Goal: Find specific page/section: Find specific page/section

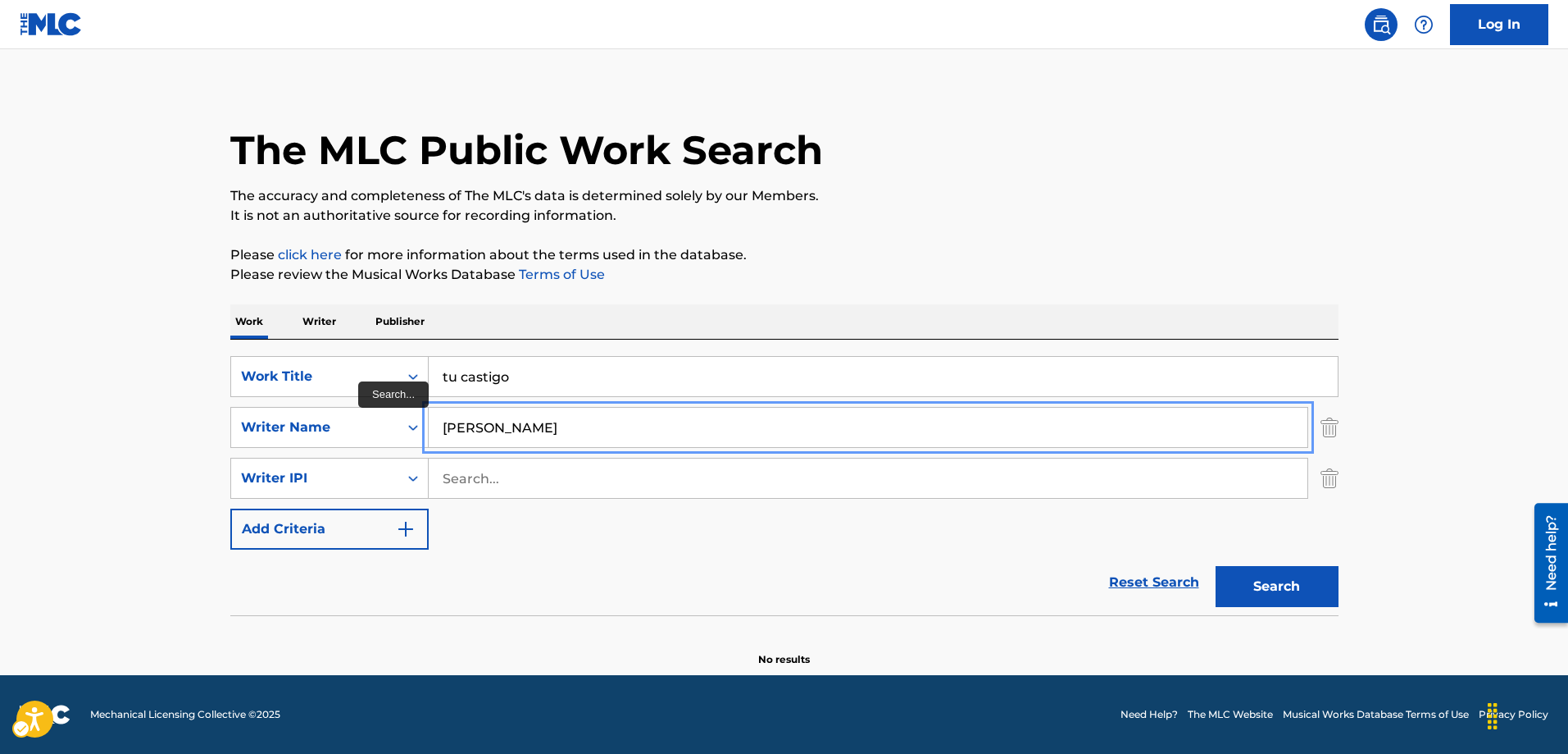
click at [480, 420] on input "[PERSON_NAME]" at bounding box center [868, 427] width 879 height 39
type input "[PERSON_NAME]"
click at [231, 508] on button "Add Criteria" at bounding box center [329, 528] width 198 height 41
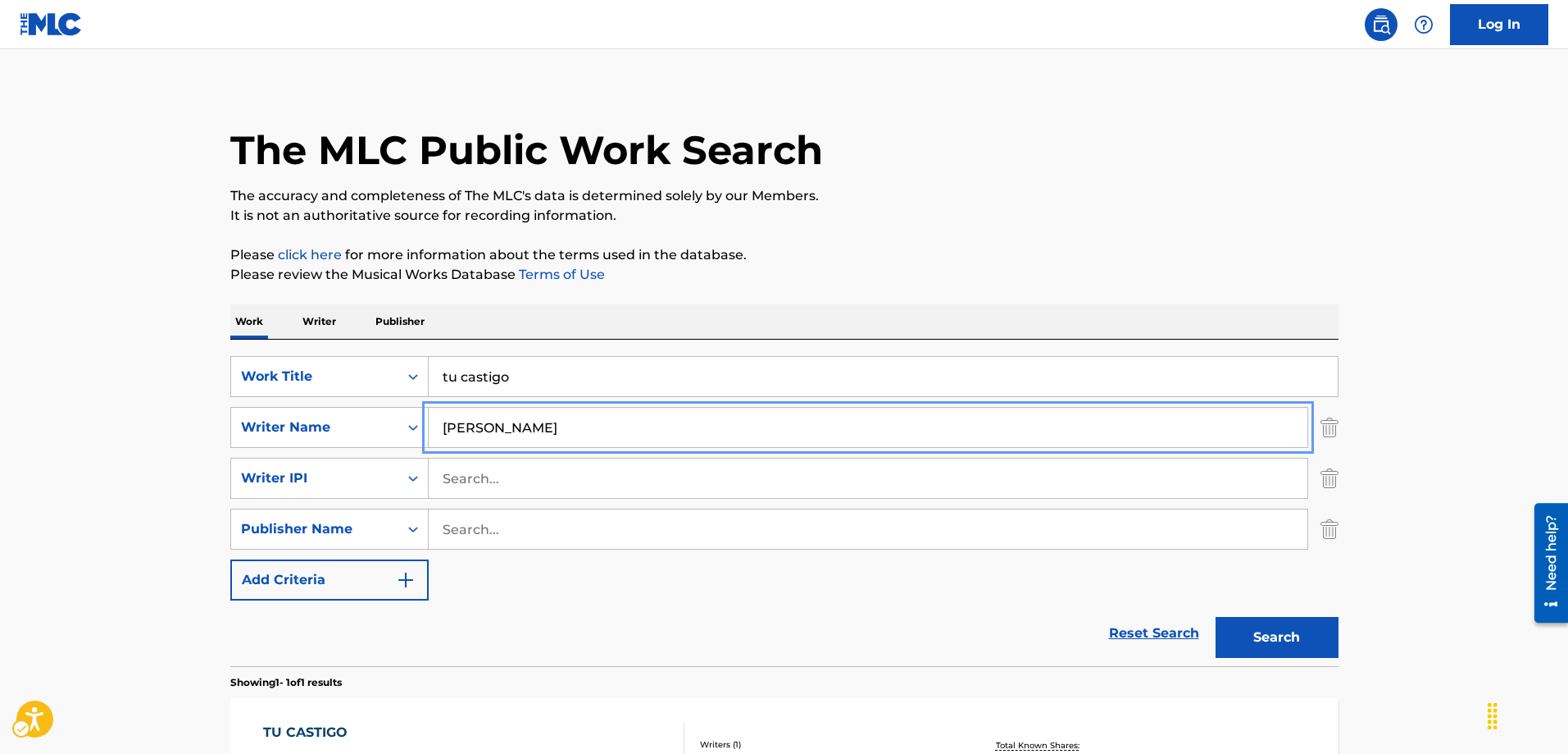
scroll to position [240, 0]
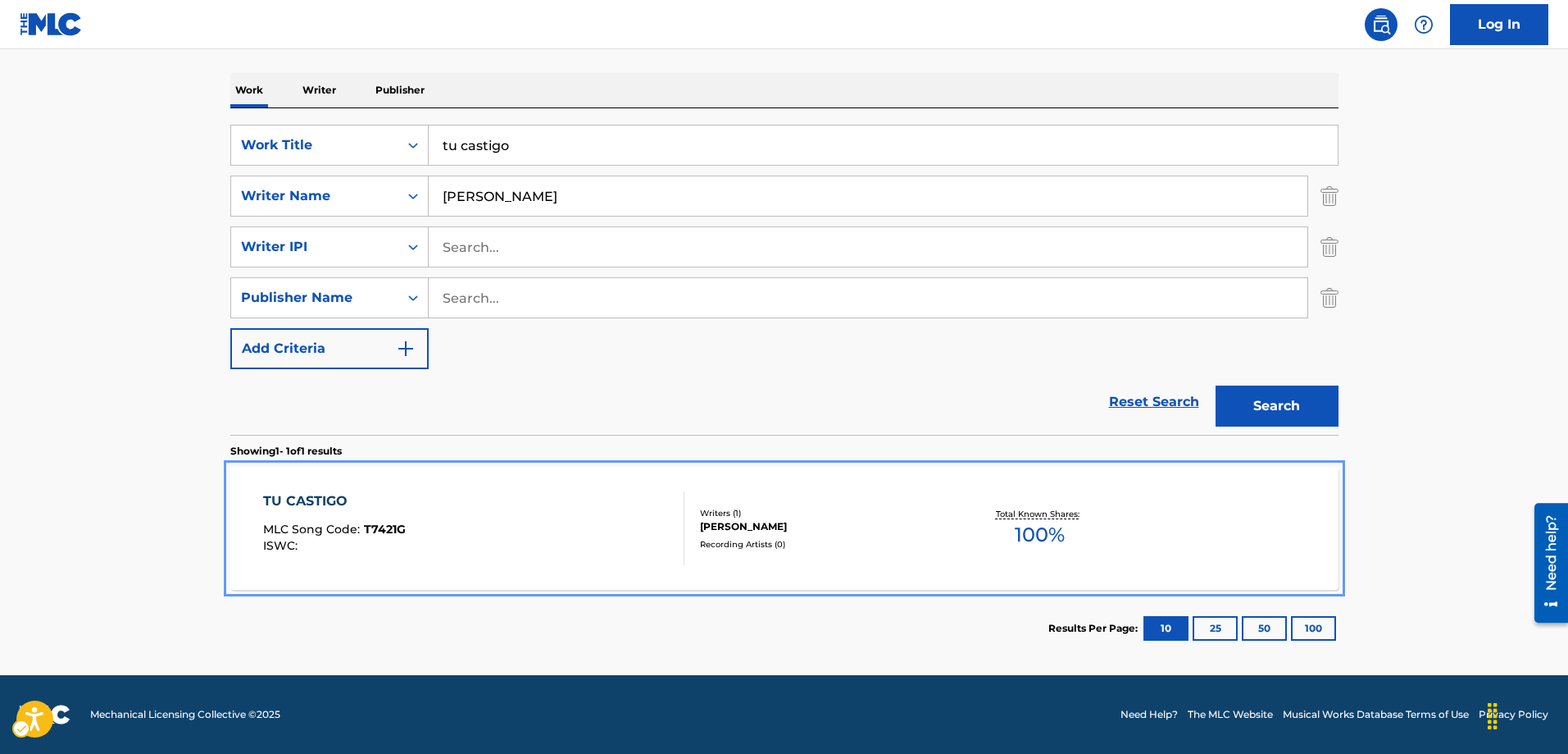
click at [398, 534] on span "T7421G" at bounding box center [385, 529] width 42 height 15
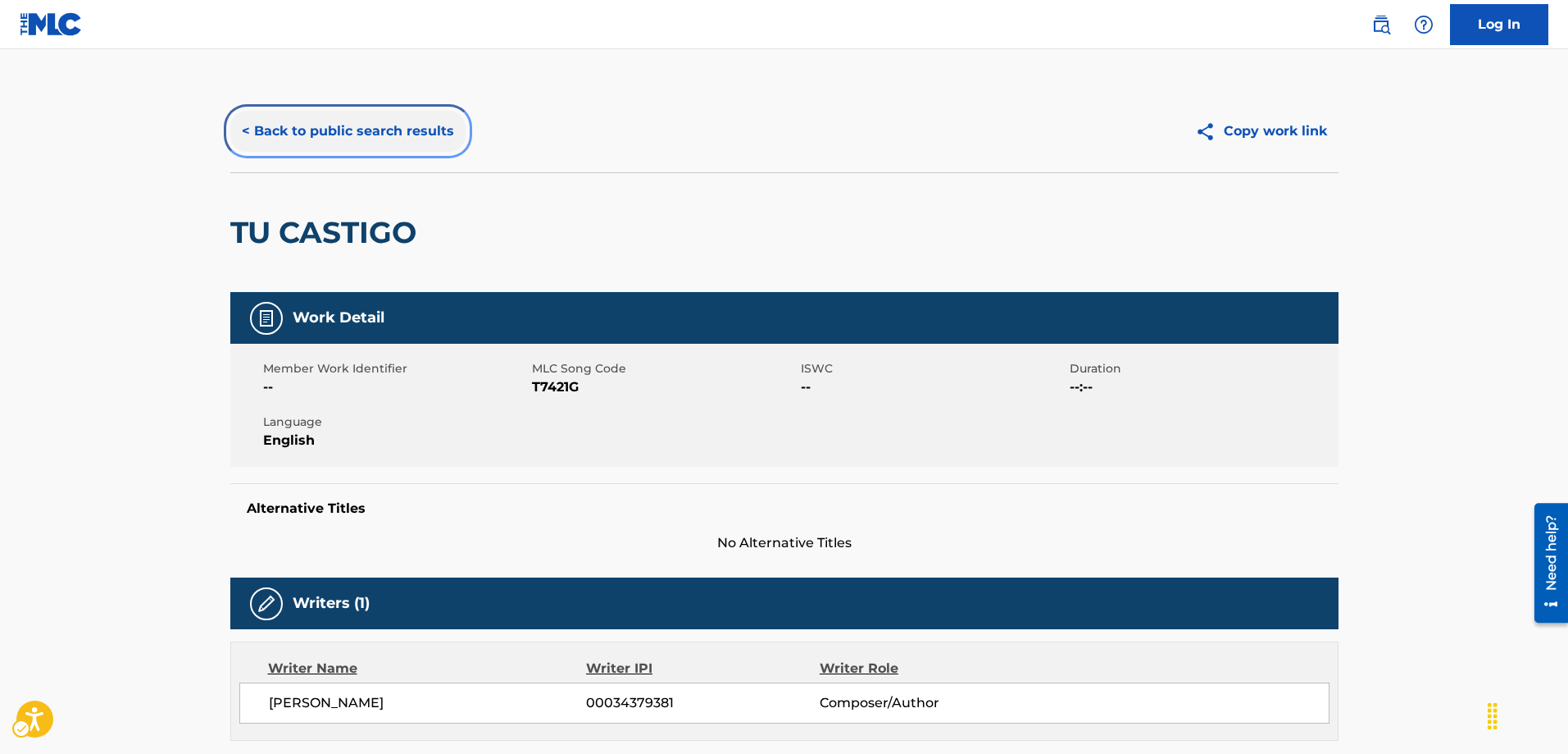
click at [241, 134] on button "< Back to public search results" at bounding box center [348, 130] width 236 height 41
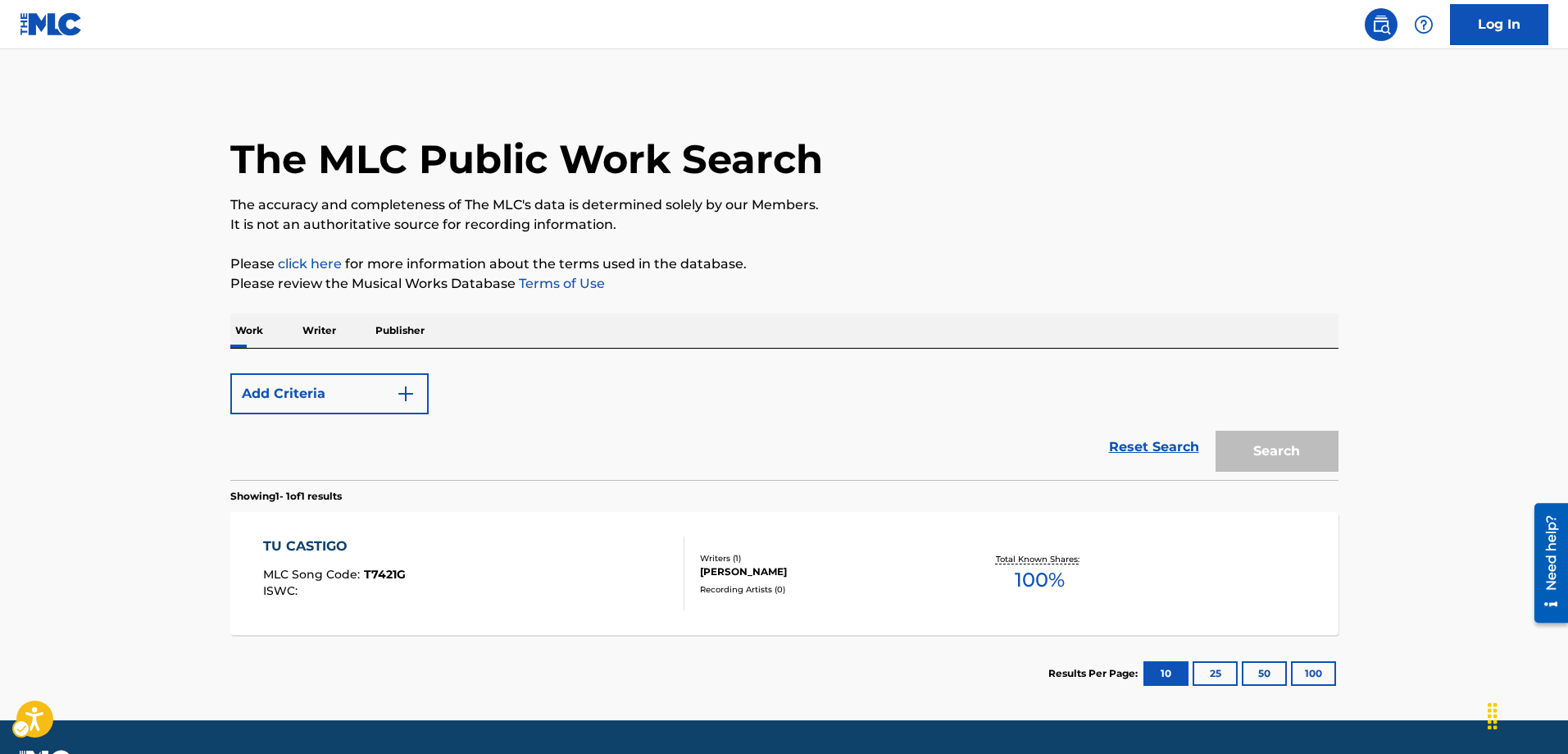
scroll to position [45, 0]
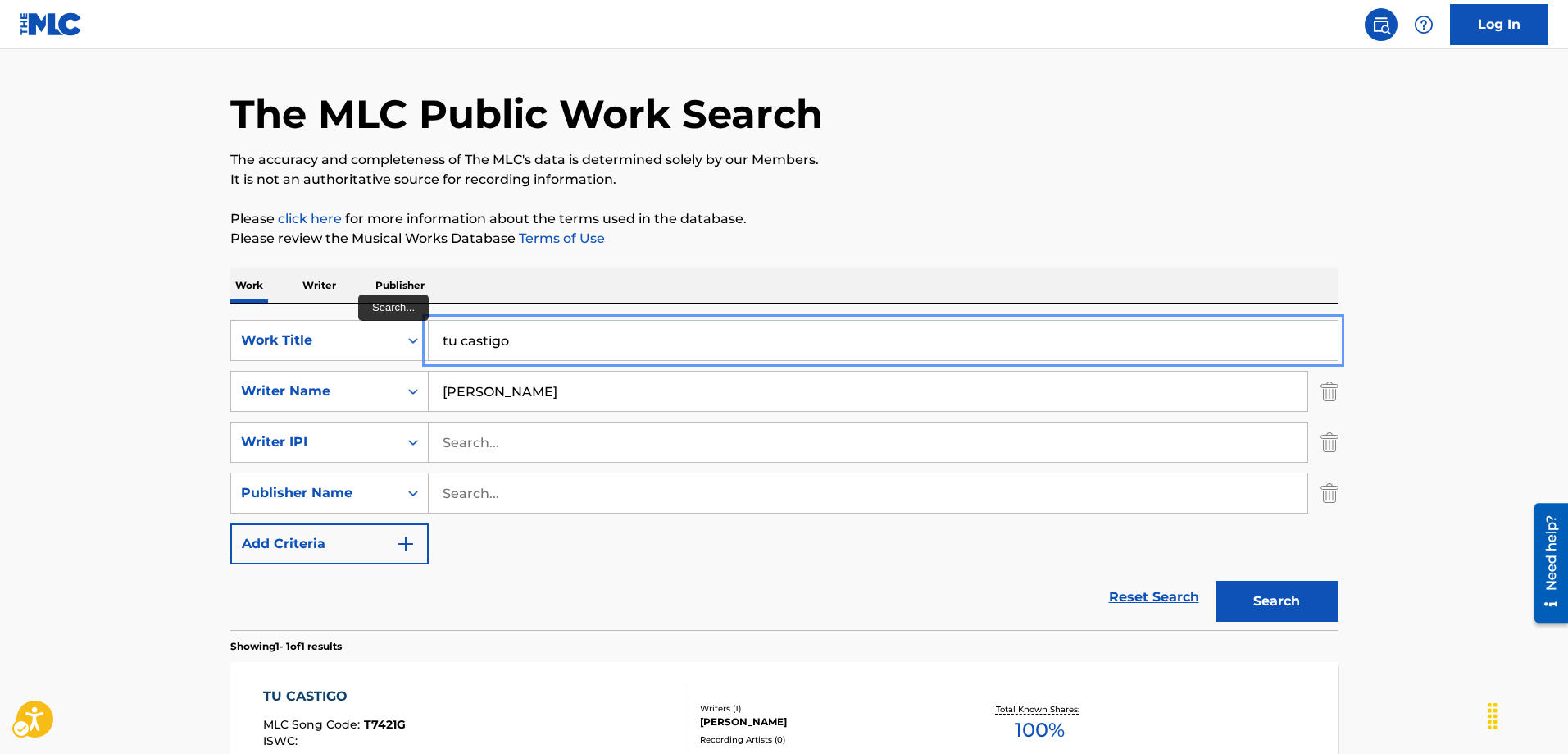
click at [438, 360] on div "tu castigo" at bounding box center [883, 340] width 910 height 41
type input "que nobleza"
click at [1282, 610] on button "Search" at bounding box center [1276, 601] width 123 height 41
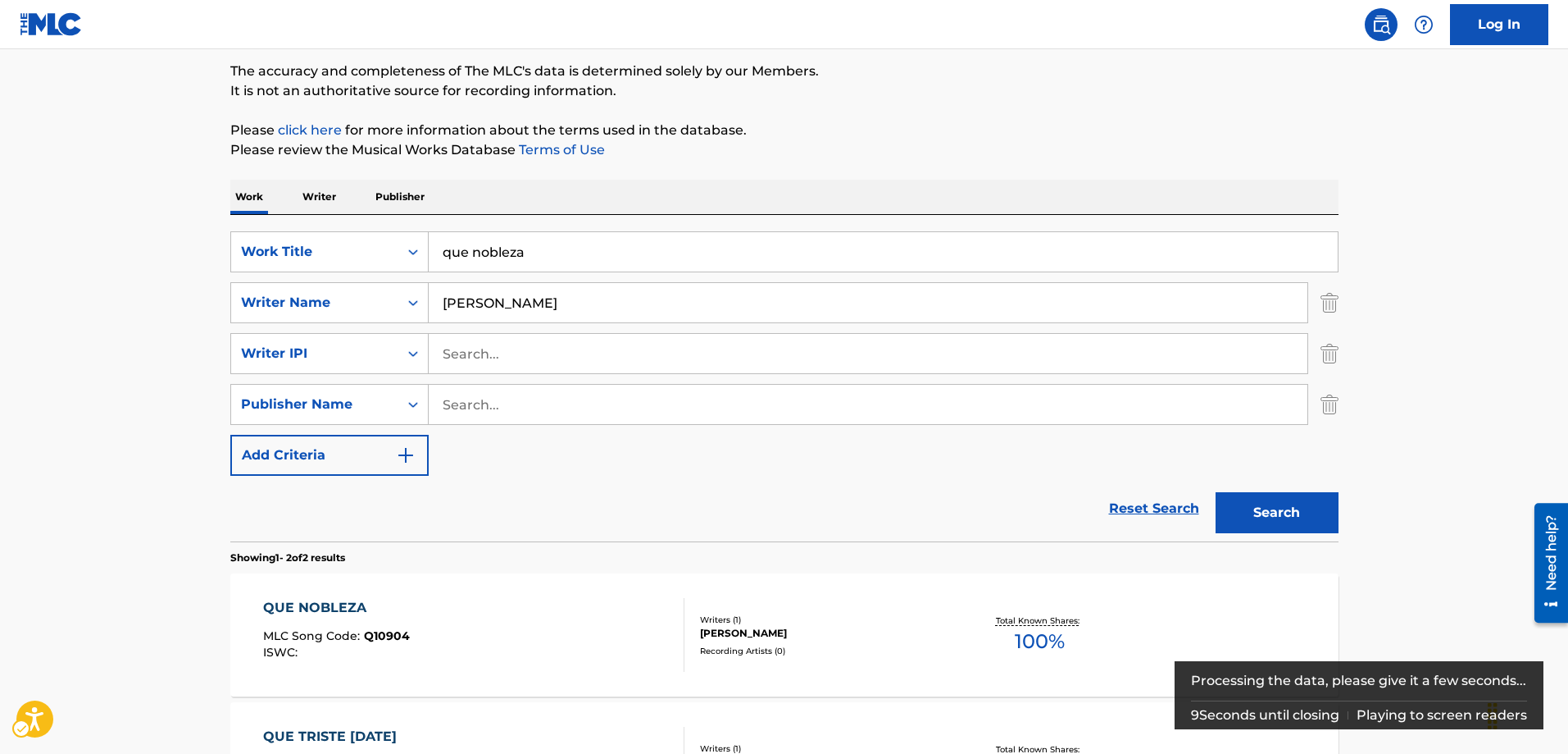
scroll to position [291, 0]
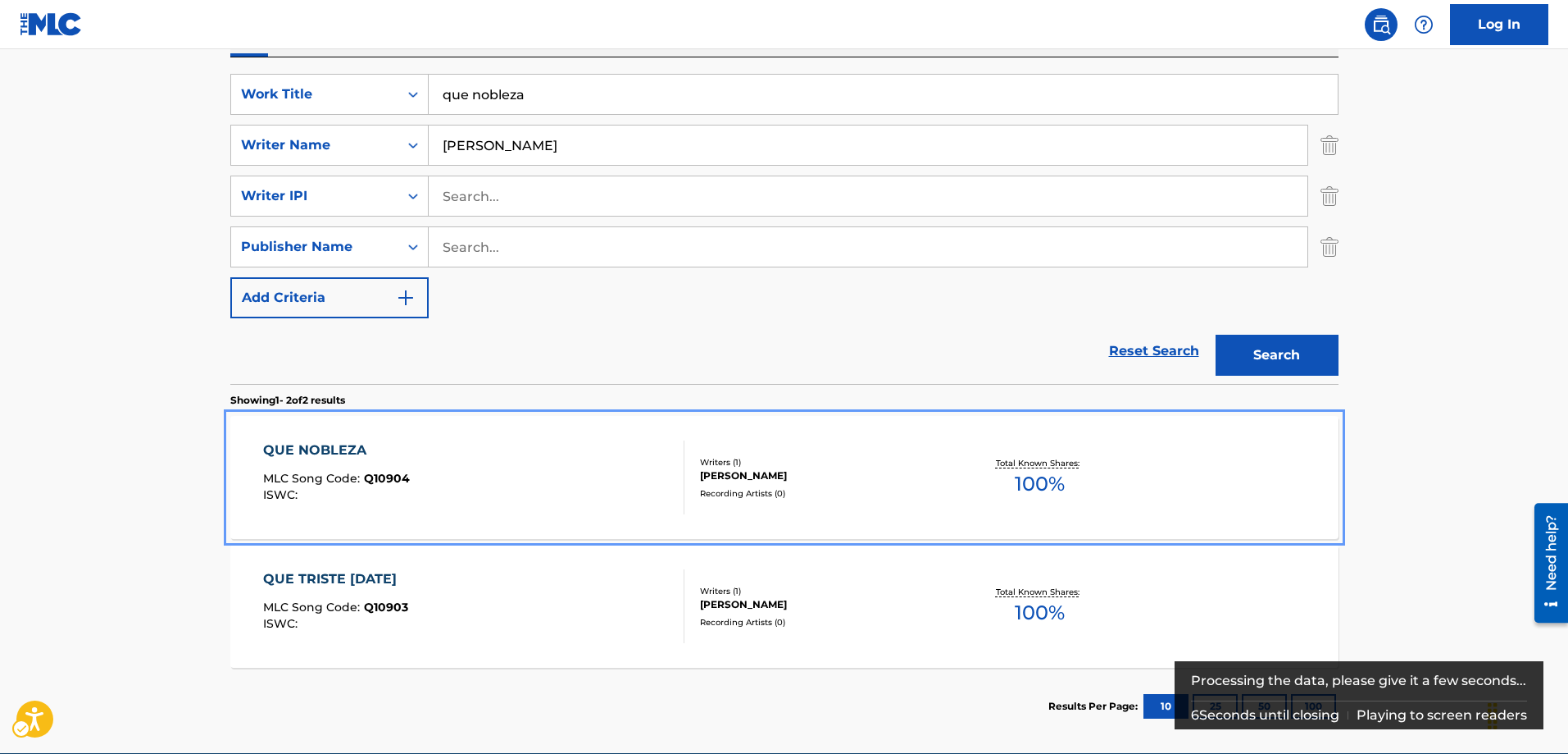
click at [390, 477] on span "Q10904" at bounding box center [387, 478] width 46 height 15
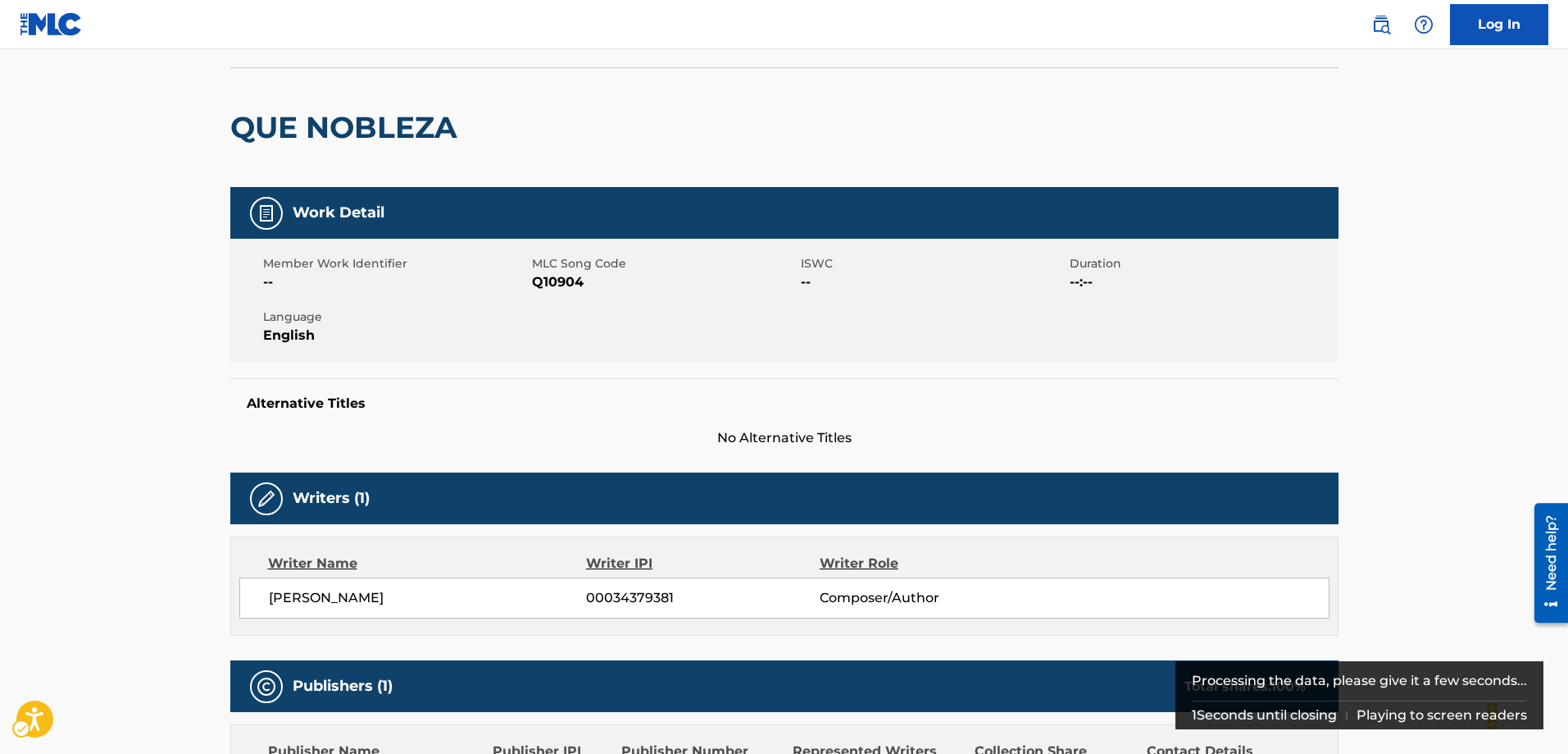
scroll to position [82, 0]
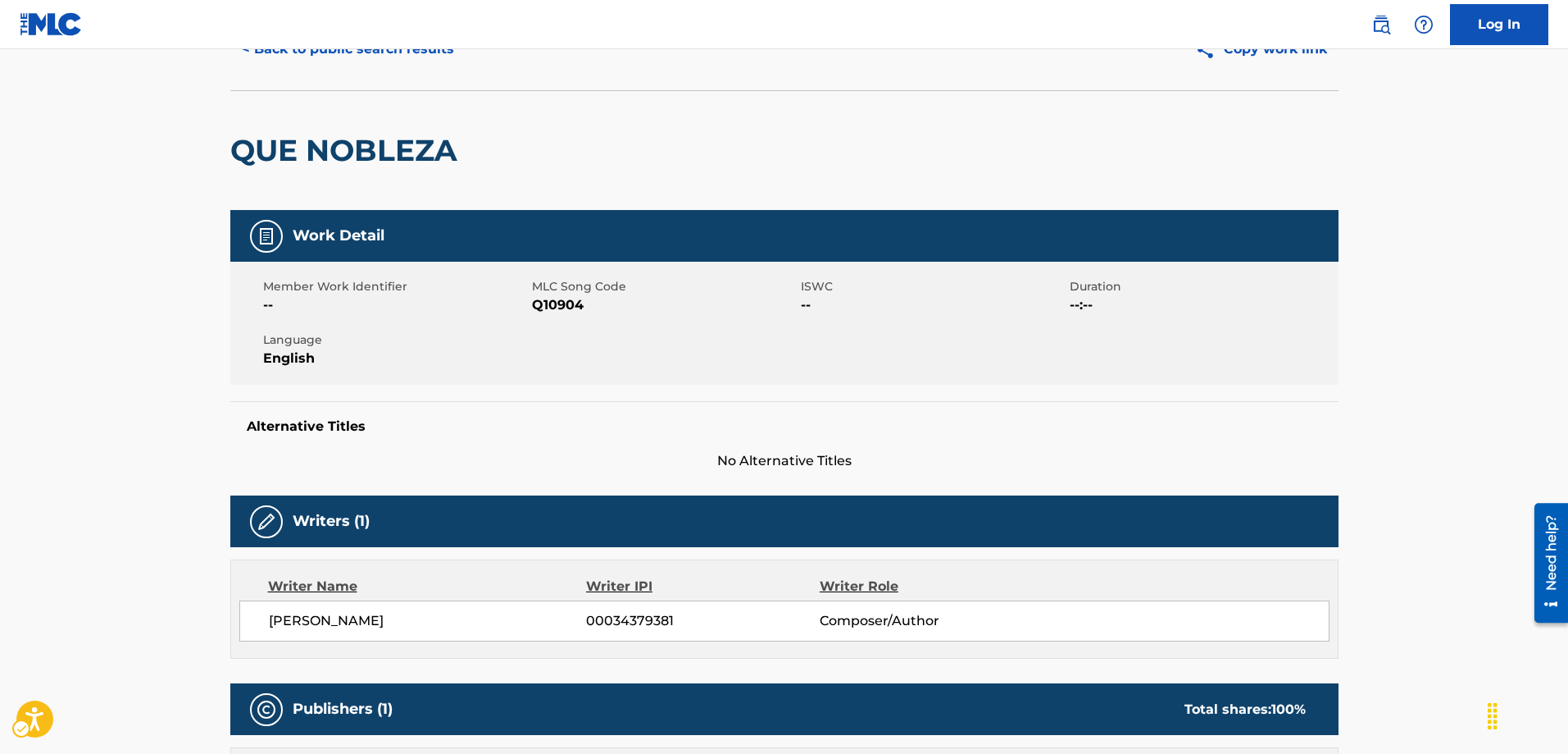
click at [235, 48] on nav "| Redirects to homepage Public Search Log In" at bounding box center [784, 24] width 1568 height 49
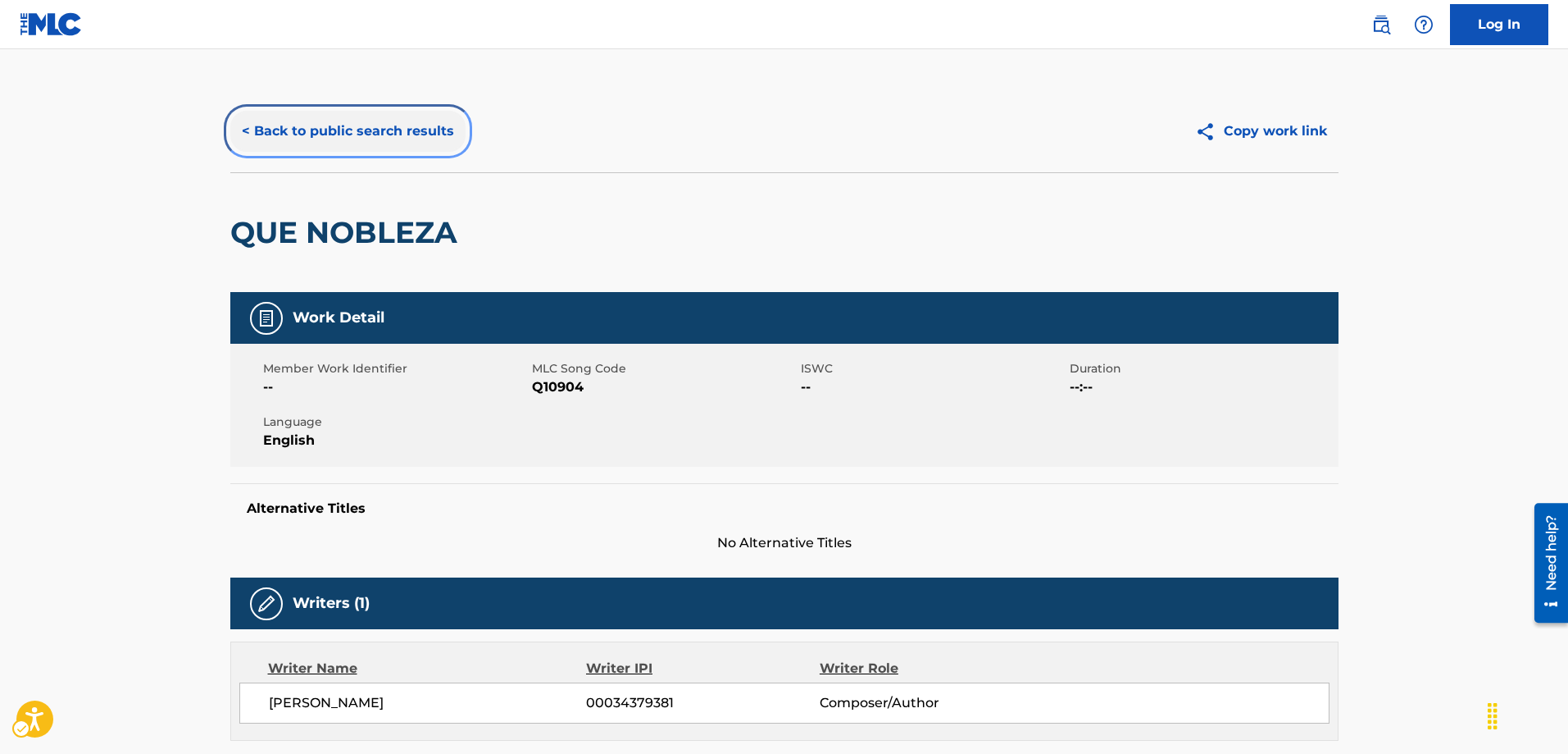
click at [241, 133] on button "< Back to public search results" at bounding box center [348, 130] width 236 height 41
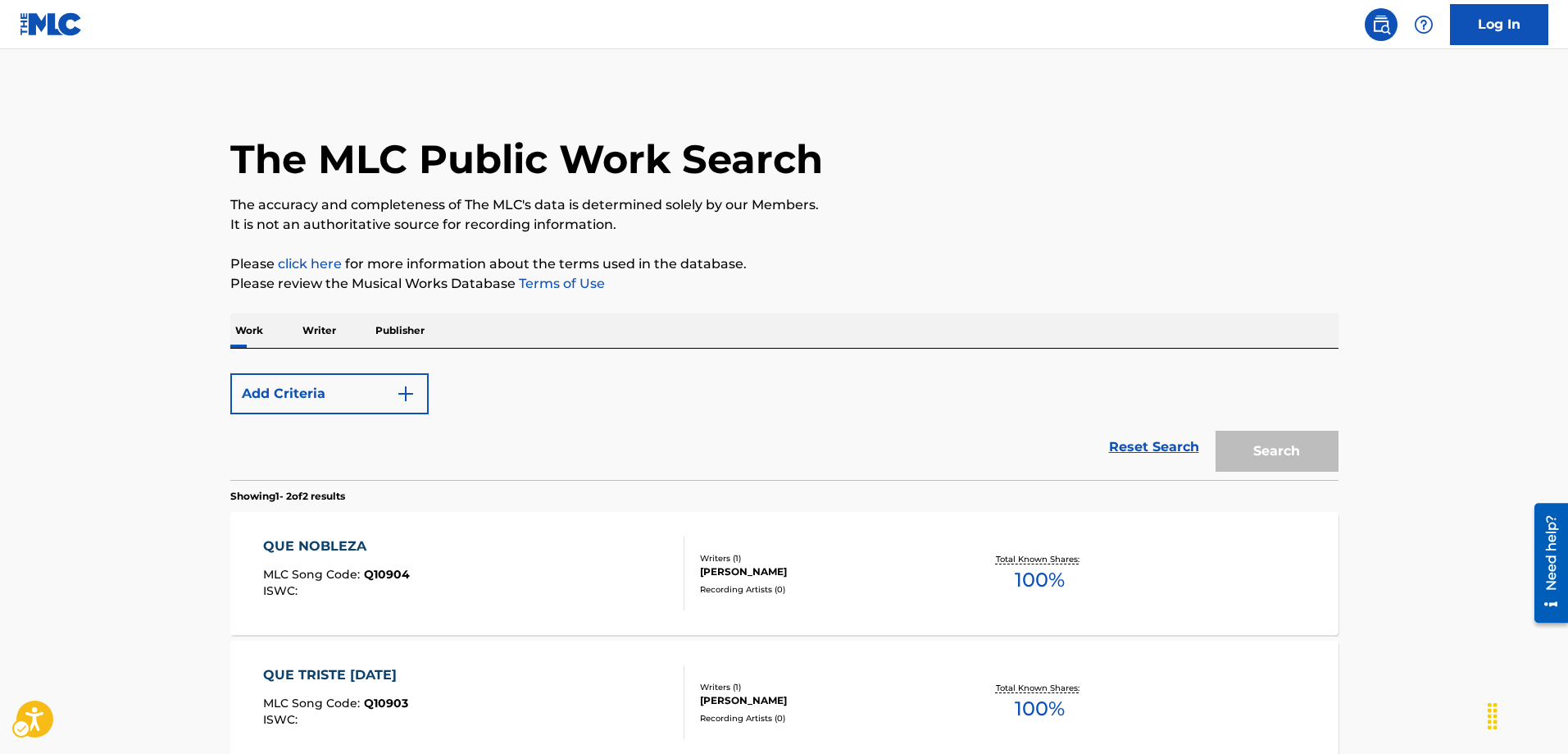
scroll to position [174, 0]
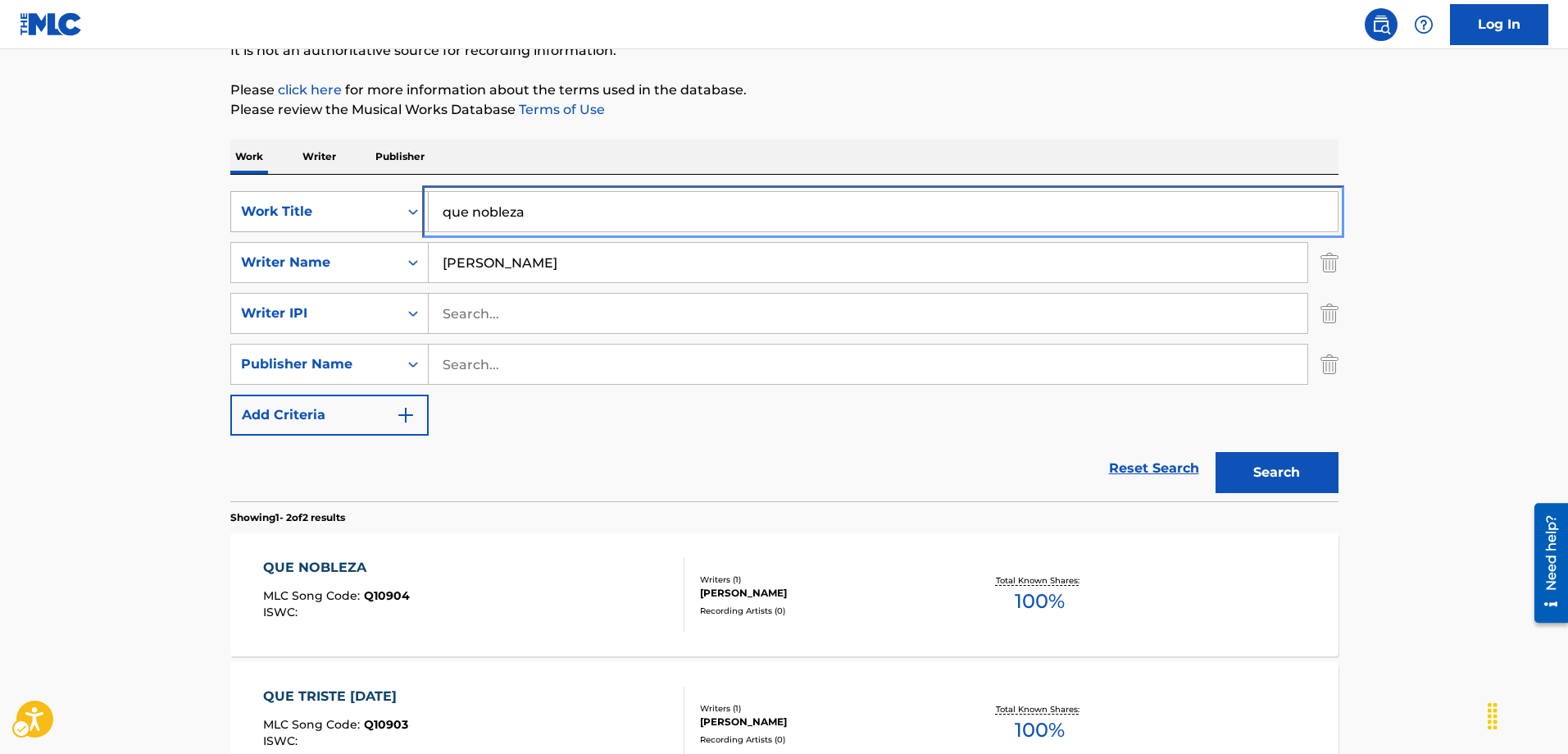
click at [422, 212] on div "SearchWithCriteriaae57d4ea-a5c2-4980-b699-c273050f2842 Work Title que nobleza" at bounding box center [784, 211] width 1109 height 41
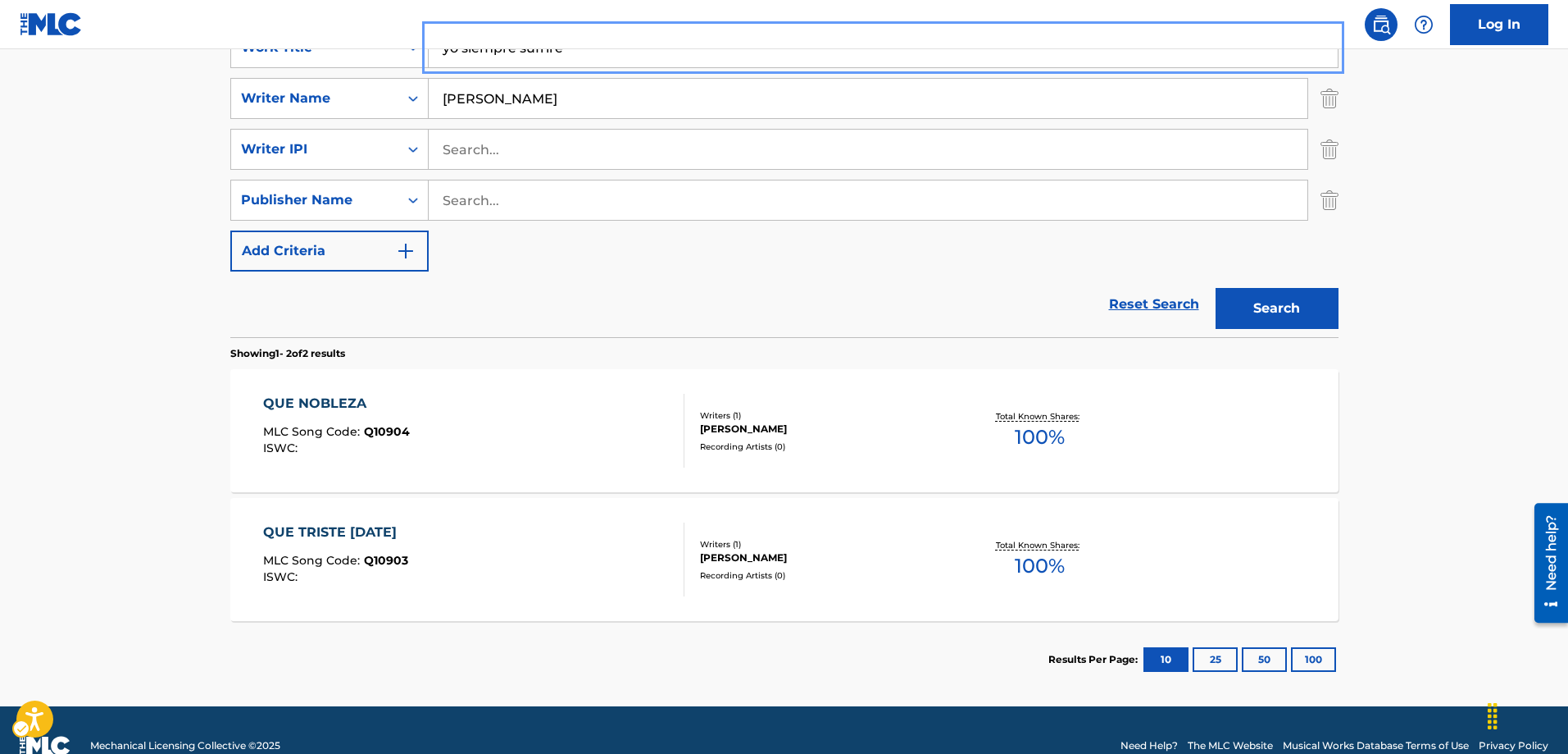
type input "yo siempre sufrire"
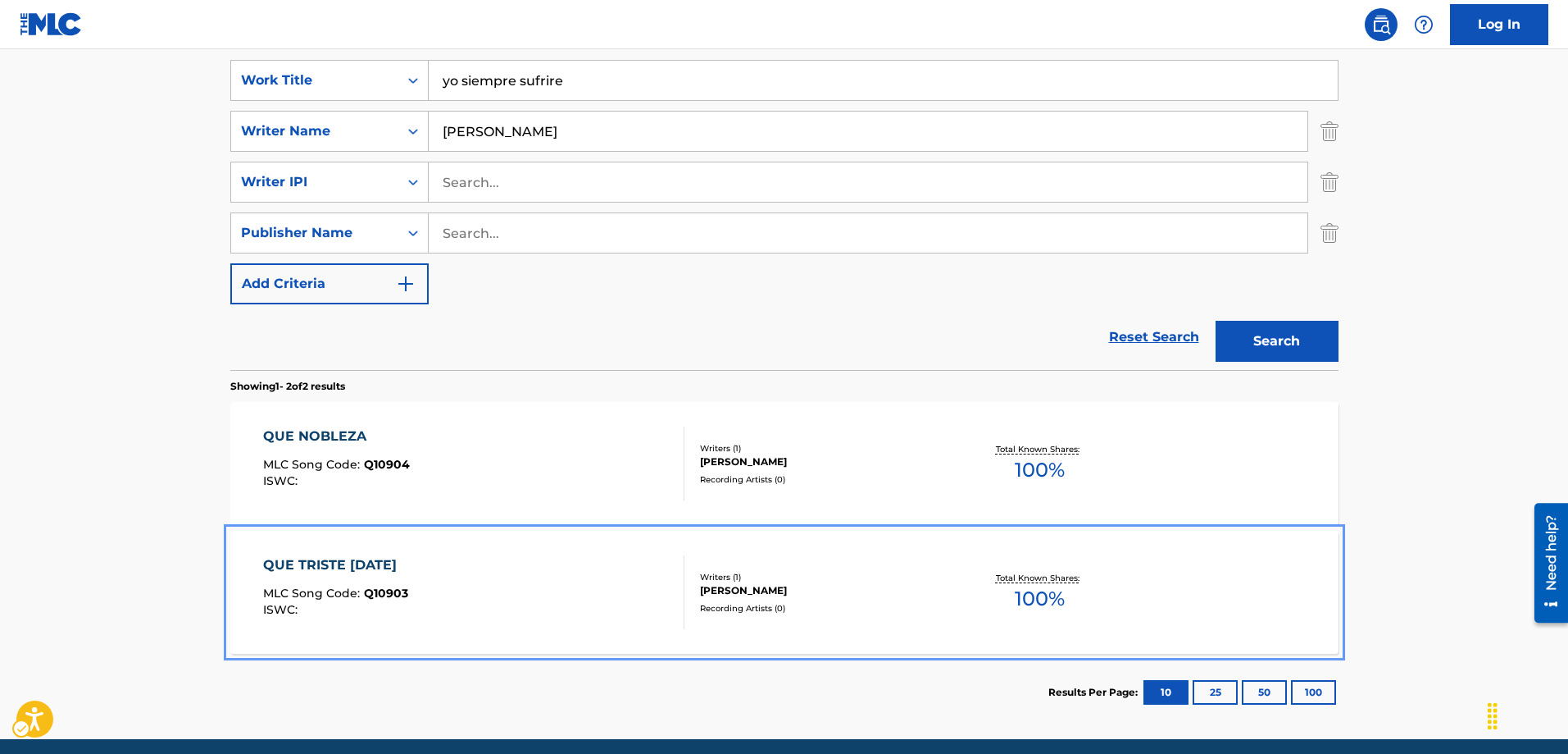
scroll to position [287, 0]
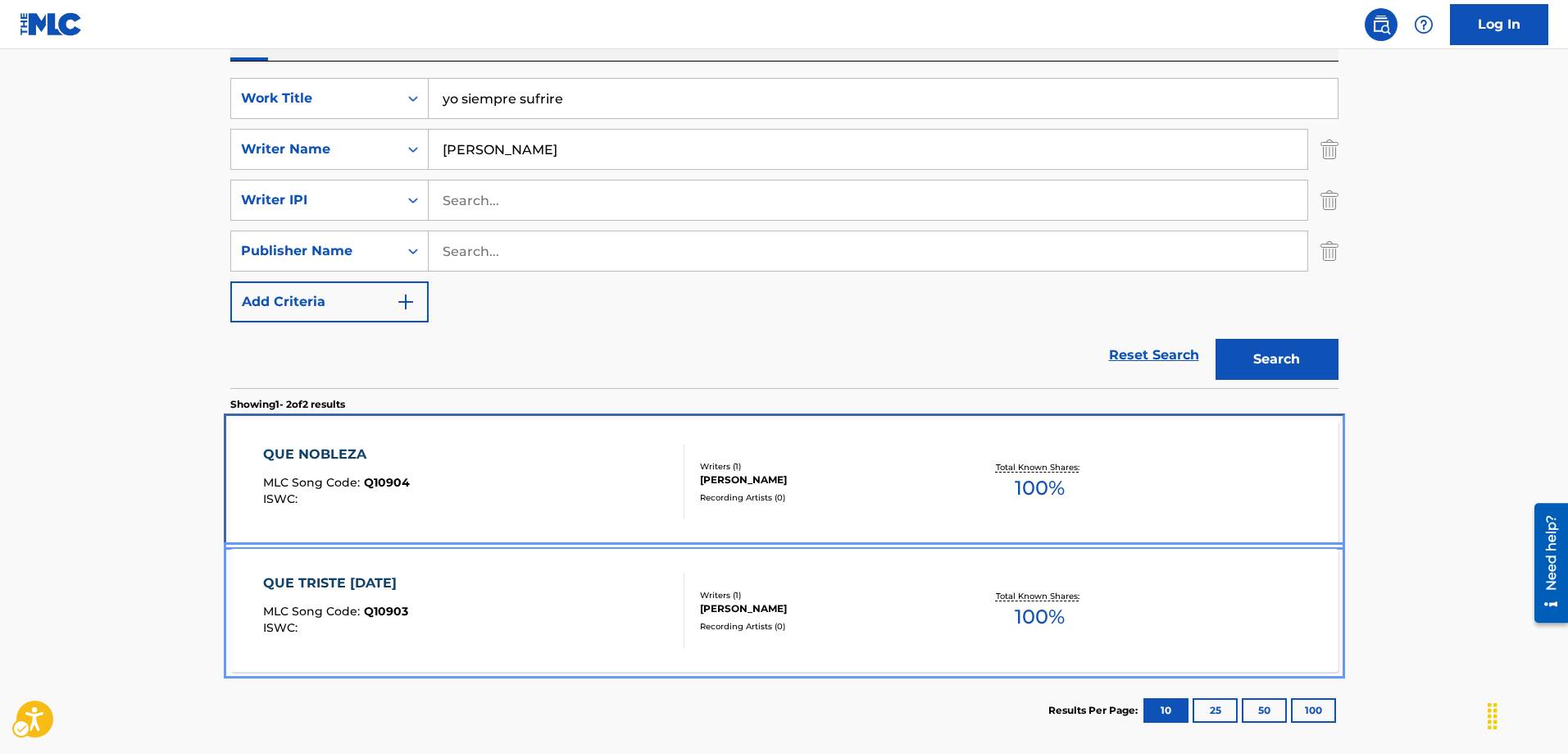
click at [401, 482] on span "Q10904" at bounding box center [387, 482] width 46 height 15
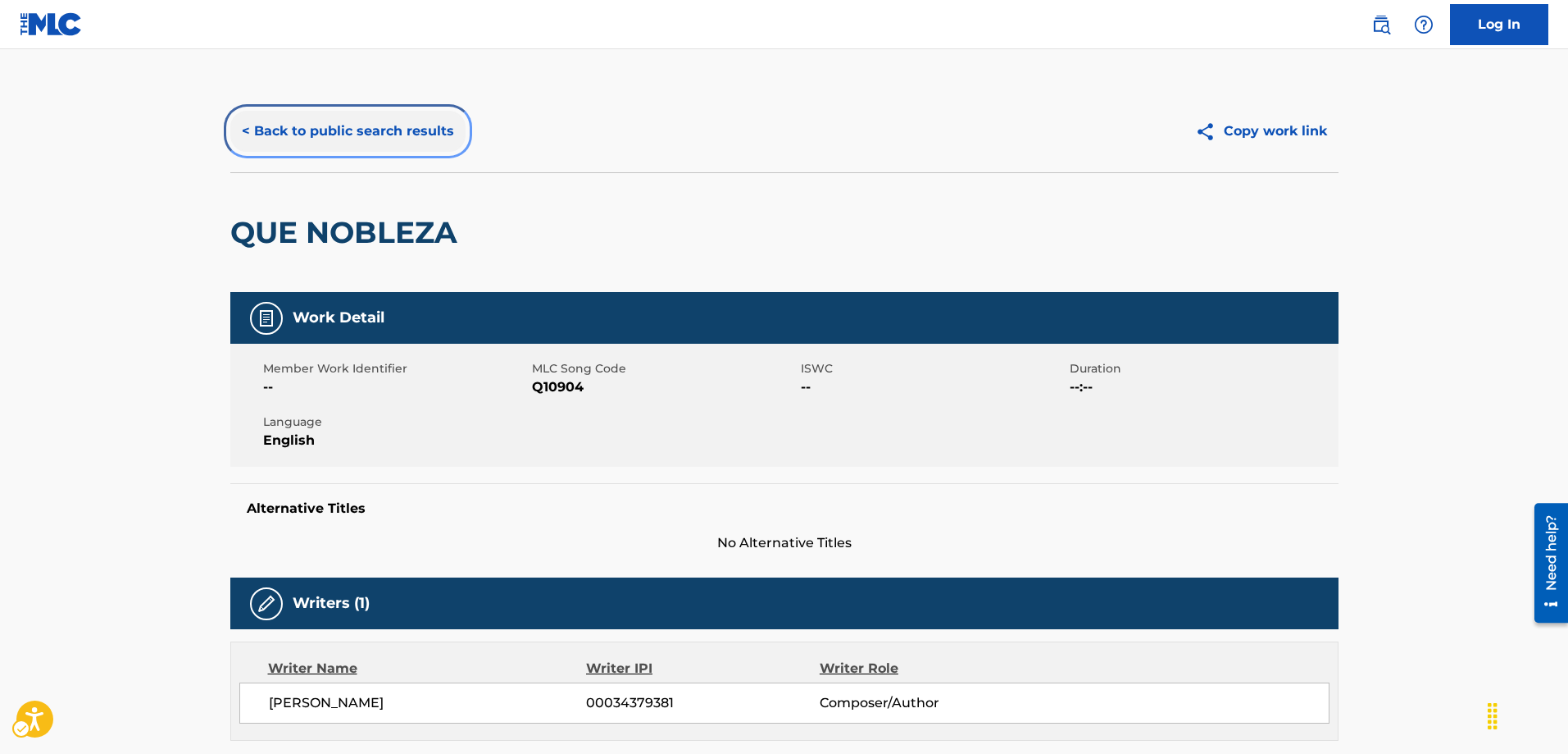
click at [246, 133] on button "< Back to public search results" at bounding box center [348, 130] width 236 height 41
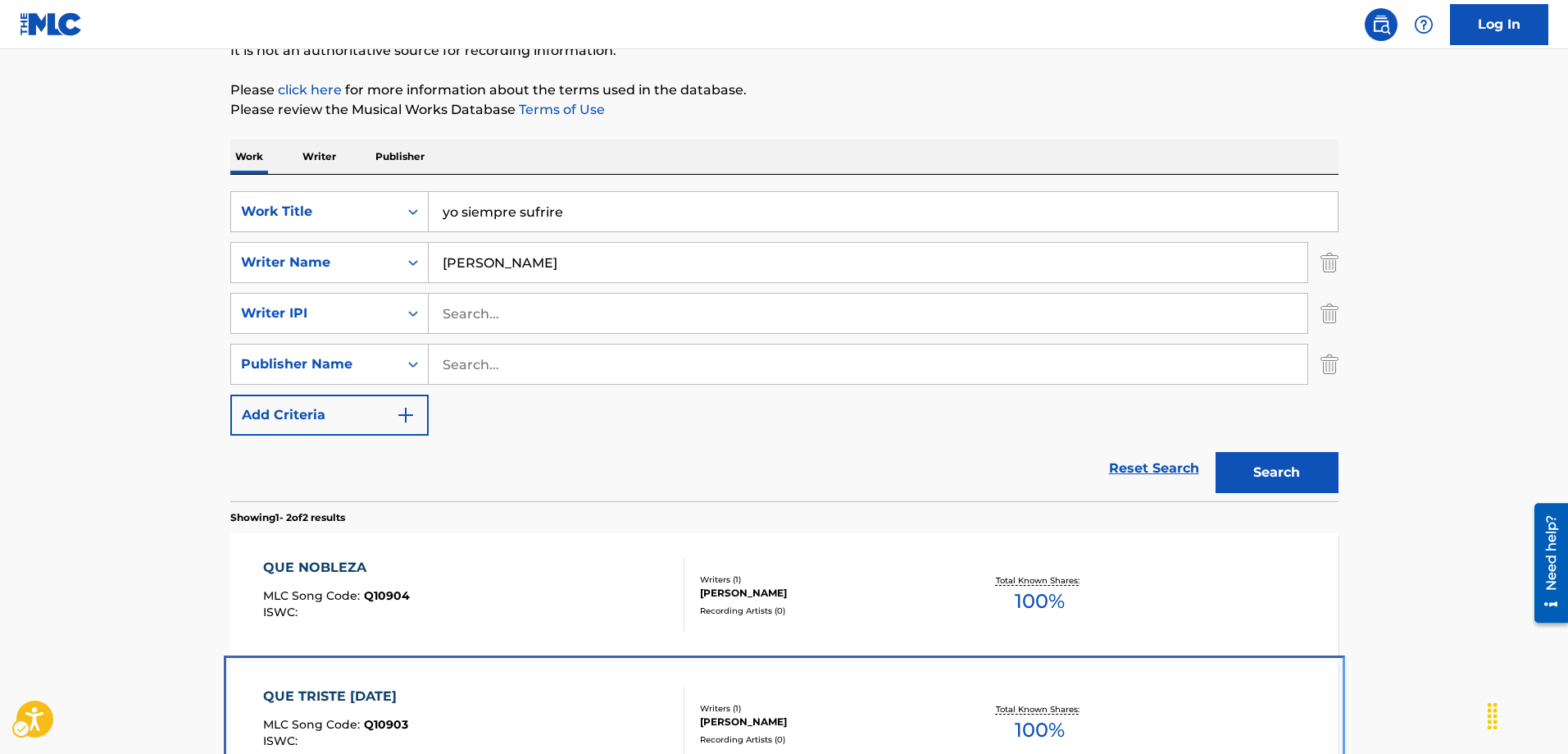
click at [378, 721] on span "Q10903" at bounding box center [386, 725] width 44 height 15
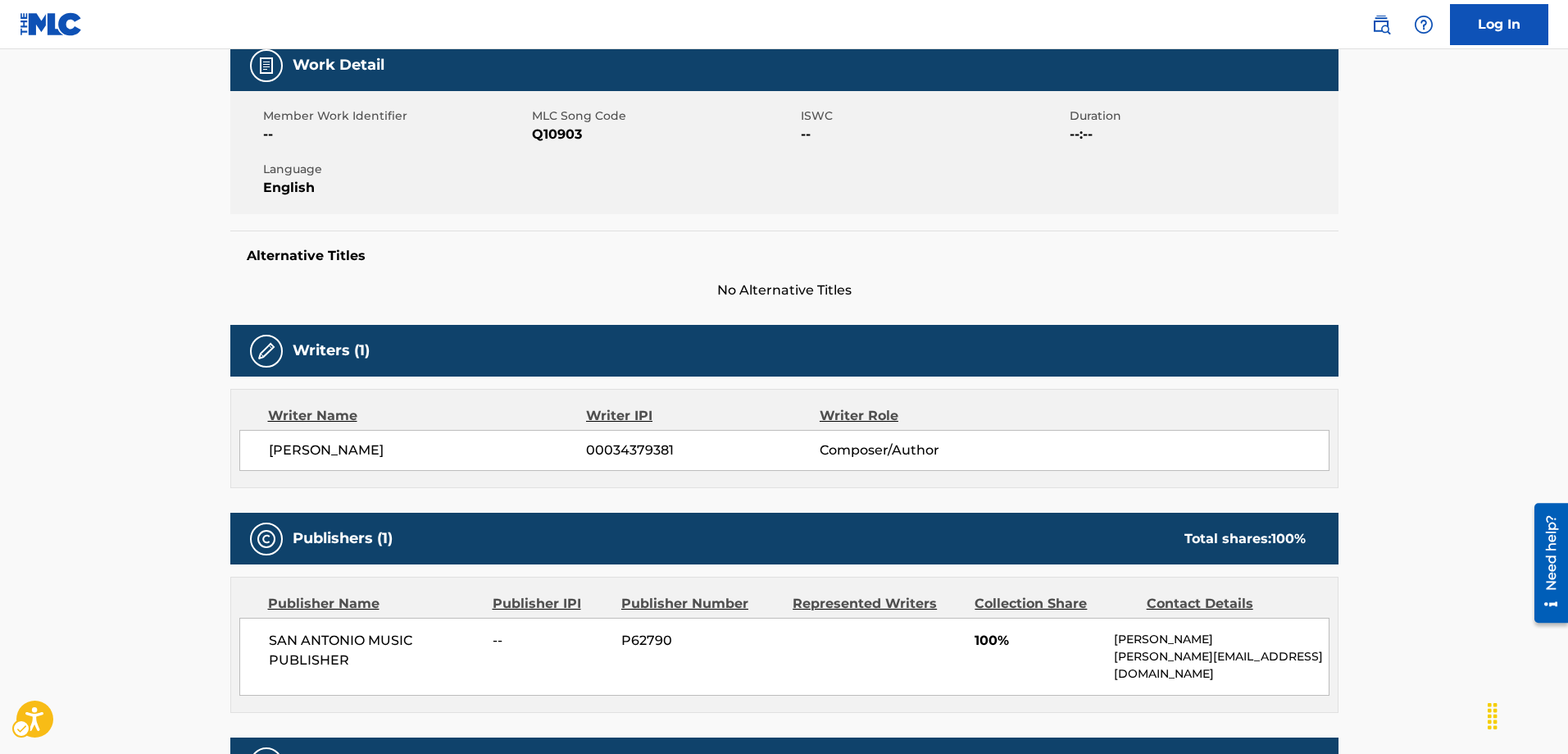
scroll to position [31, 0]
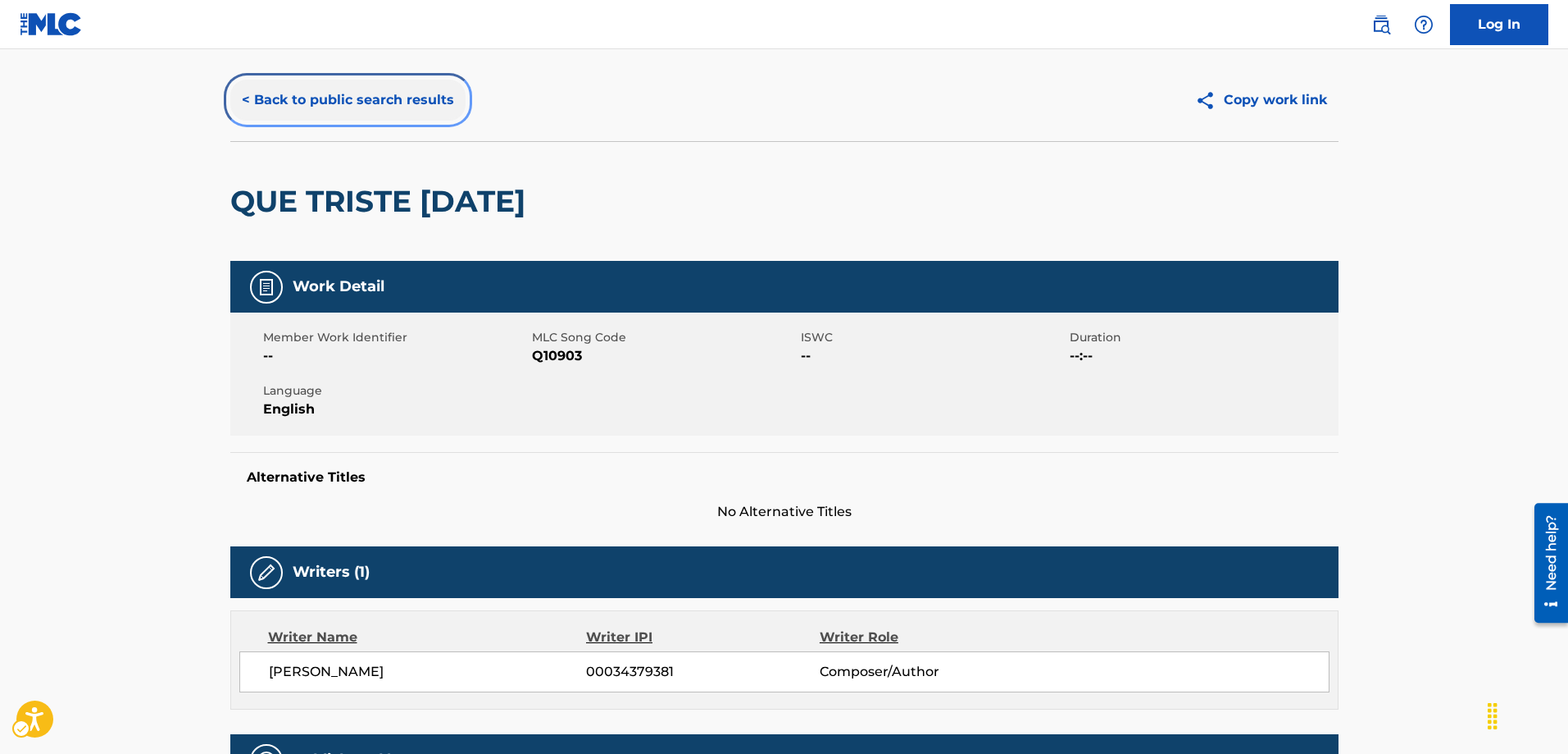
click at [243, 99] on button "< Back to public search results" at bounding box center [348, 99] width 236 height 41
